Goal: Information Seeking & Learning: Find specific fact

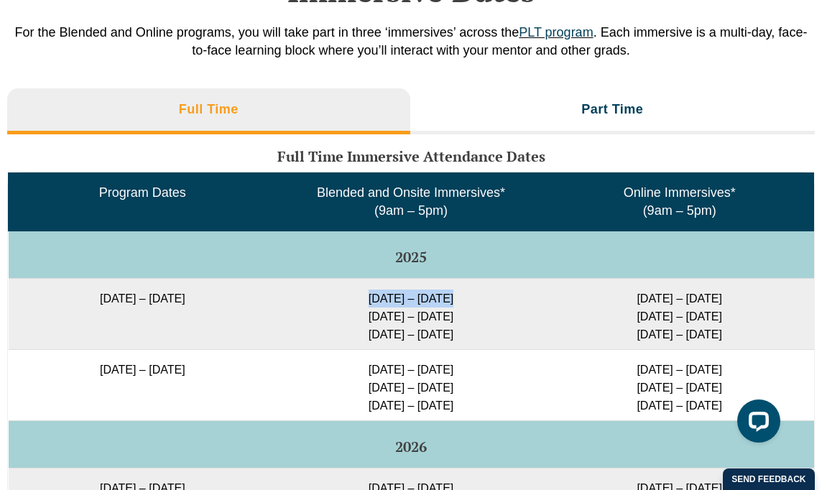
drag, startPoint x: 356, startPoint y: 310, endPoint x: 442, endPoint y: 305, distance: 86.3
click at [442, 305] on td "[DATE] – [DATE] [DATE] – [DATE] [DATE] – [DATE]" at bounding box center [411, 313] width 269 height 71
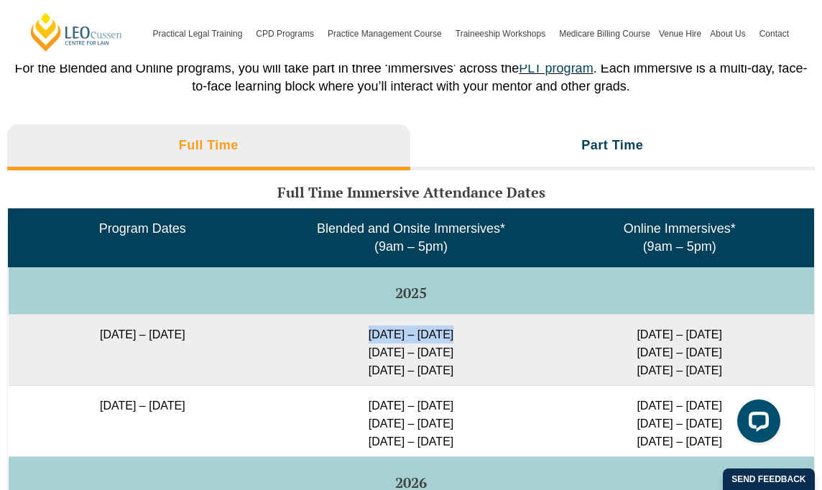
scroll to position [2279, 0]
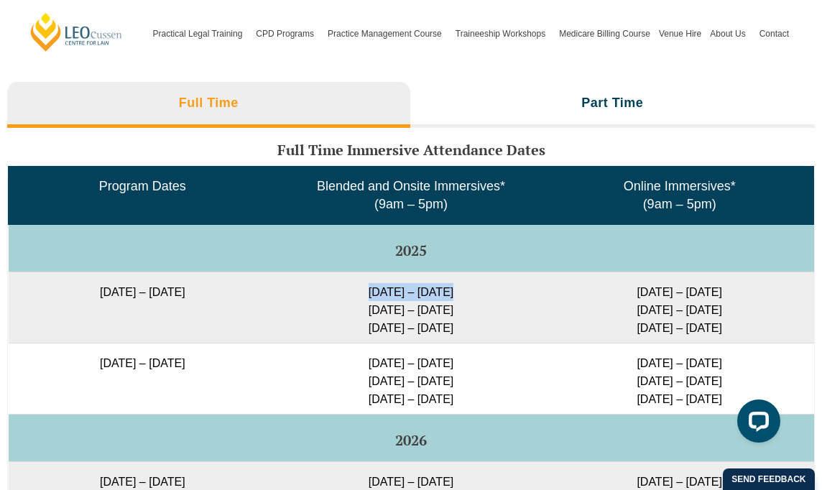
drag, startPoint x: 623, startPoint y: 297, endPoint x: 737, endPoint y: 300, distance: 114.3
click at [737, 300] on td "[DATE] – [DATE] [DATE] – [DATE] [DATE] – [DATE]" at bounding box center [679, 307] width 269 height 71
click at [560, 313] on td "[DATE] – [DATE] [DATE] – [DATE] [DATE] – [DATE]" at bounding box center [679, 307] width 269 height 71
click at [569, 343] on td "[DATE] – [DATE] [DATE] – [DATE] [DATE] – [DATE]" at bounding box center [679, 307] width 269 height 71
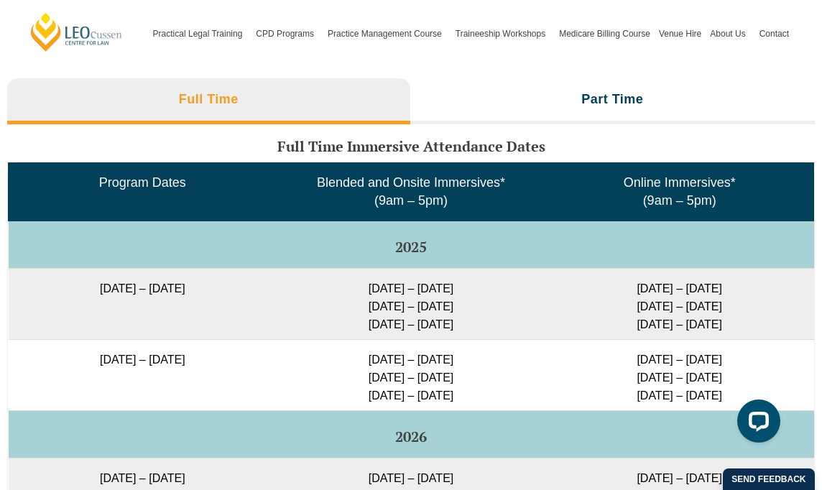
scroll to position [2284, 0]
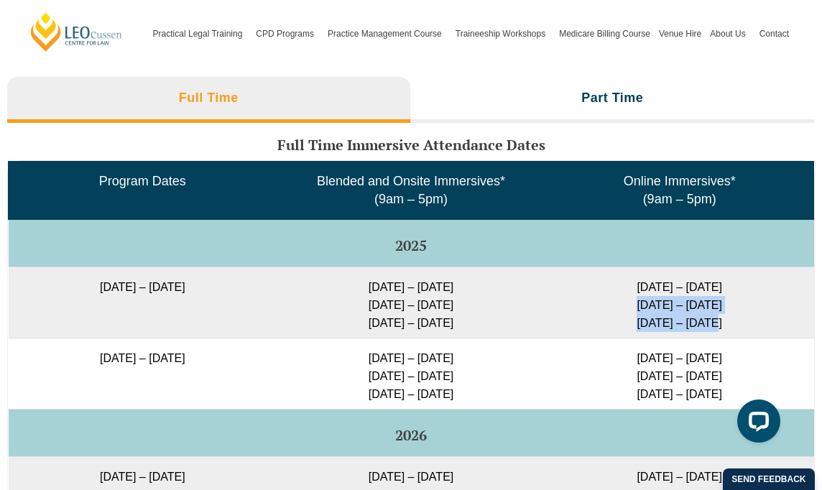
drag, startPoint x: 636, startPoint y: 312, endPoint x: 710, endPoint y: 344, distance: 79.8
click at [710, 338] on td "[DATE] – [DATE] [DATE] – [DATE] [DATE] – [DATE]" at bounding box center [679, 302] width 269 height 71
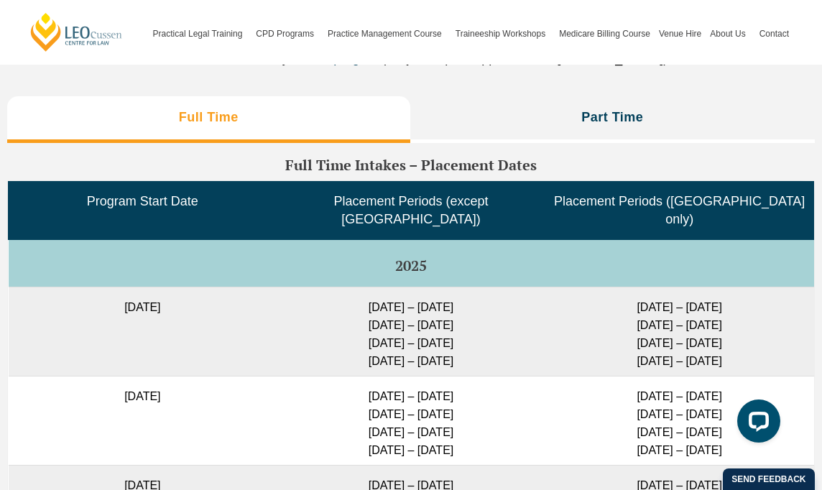
scroll to position [3636, 0]
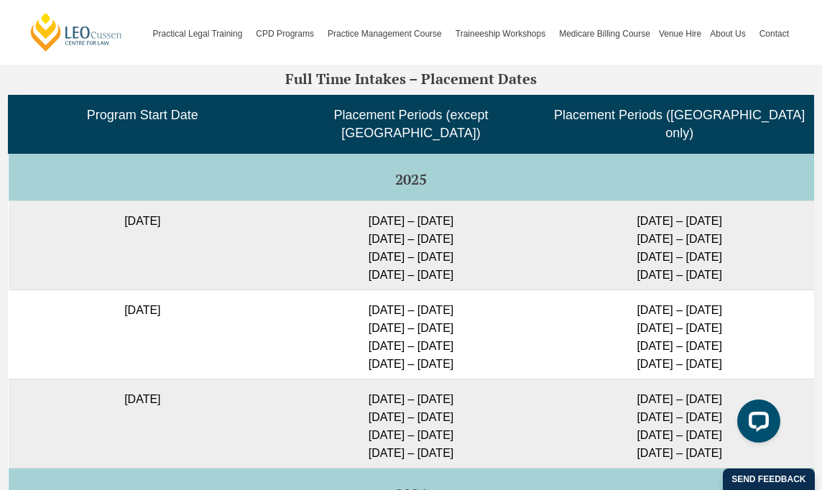
drag, startPoint x: 348, startPoint y: 305, endPoint x: 477, endPoint y: 309, distance: 129.4
click at [477, 309] on td "[DATE] – [DATE] [DATE] – [DATE] [DATE] – [DATE] [DATE] – [DATE]" at bounding box center [411, 333] width 269 height 89
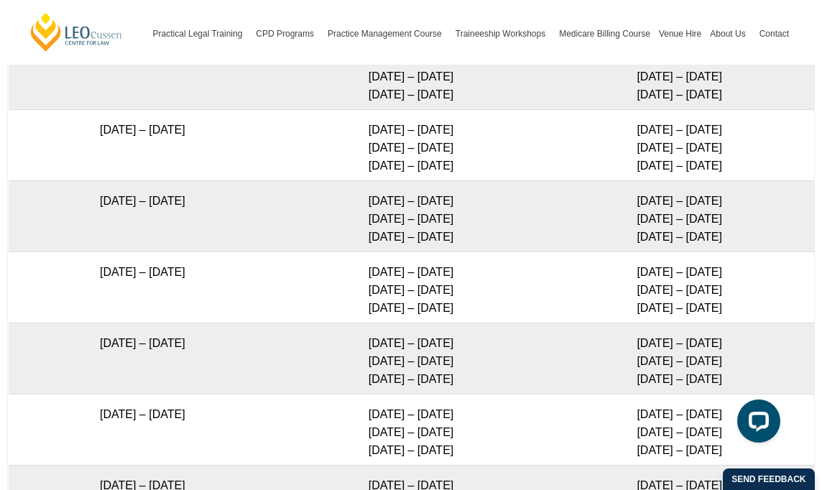
scroll to position [2487, 0]
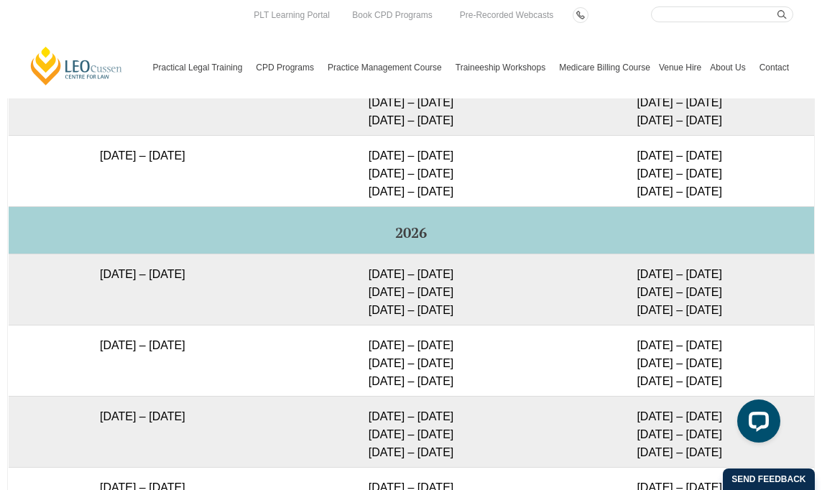
click at [418, 240] on h5 "2026" at bounding box center [411, 233] width 794 height 16
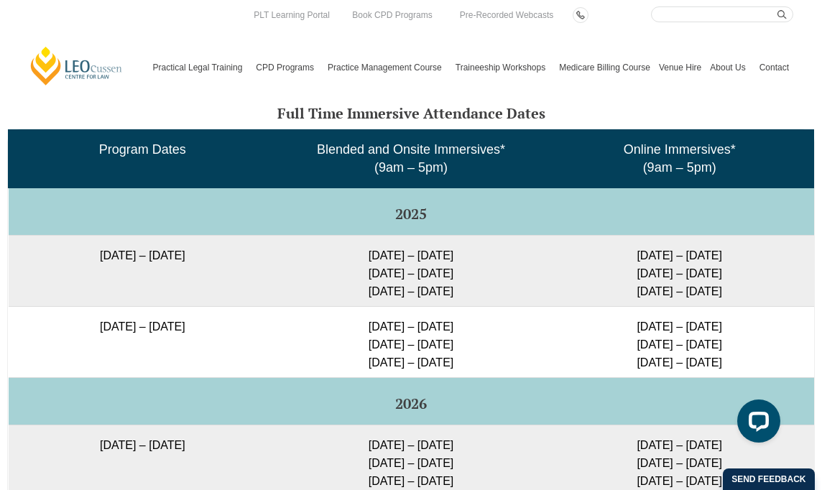
scroll to position [2271, 0]
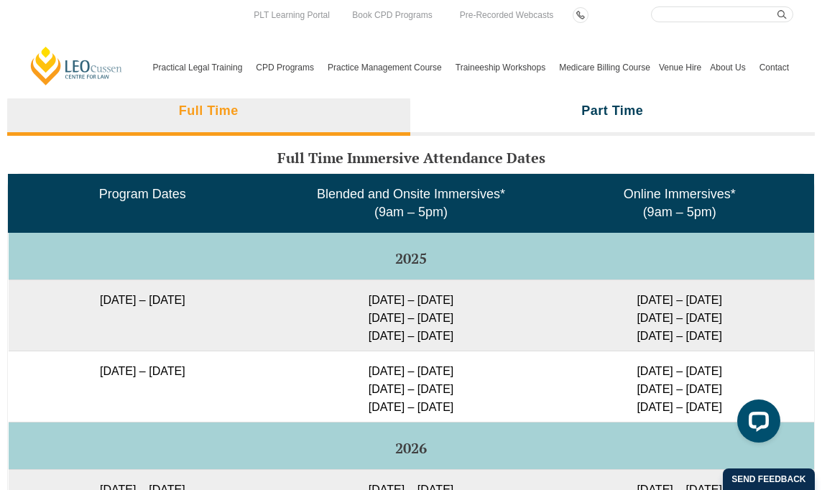
drag, startPoint x: 252, startPoint y: 308, endPoint x: 244, endPoint y: 335, distance: 27.7
click at [25, 315] on td "[DATE] – [DATE]" at bounding box center [143, 314] width 269 height 71
drag, startPoint x: 634, startPoint y: 333, endPoint x: 724, endPoint y: 337, distance: 89.9
click at [724, 337] on td "[DATE] – [DATE] [DATE] – [DATE] [DATE] – [DATE]" at bounding box center [679, 314] width 269 height 71
drag, startPoint x: 644, startPoint y: 351, endPoint x: 735, endPoint y: 354, distance: 91.3
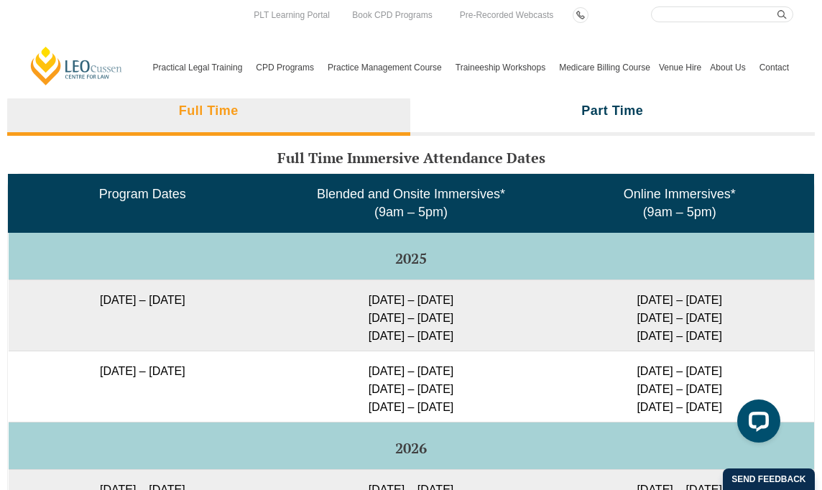
click at [735, 351] on td "[DATE] – [DATE] [DATE] – [DATE] [DATE] – [DATE]" at bounding box center [679, 314] width 269 height 71
click at [522, 346] on td "[DATE] – [DATE] [DATE] – [DATE] [DATE] – [DATE]" at bounding box center [411, 314] width 269 height 71
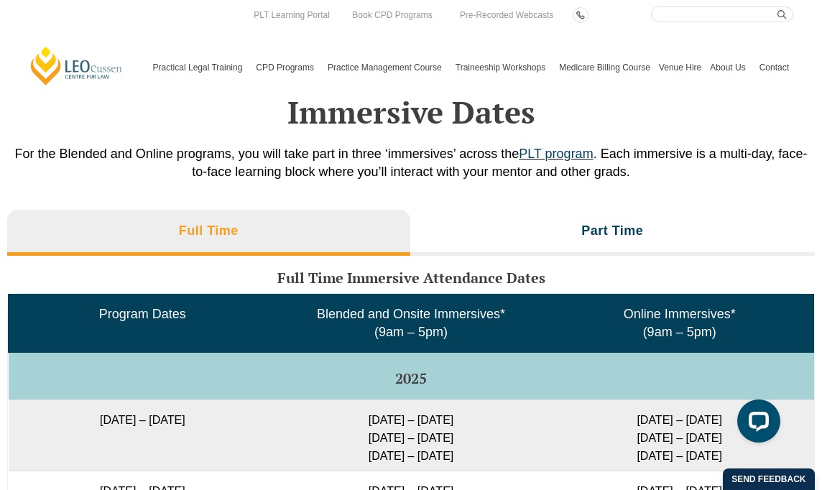
scroll to position [2128, 0]
